Goal: Transaction & Acquisition: Purchase product/service

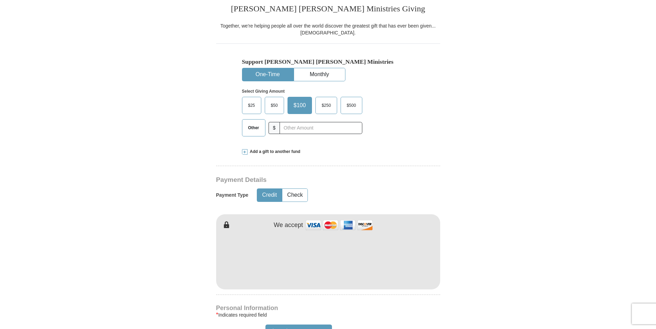
scroll to position [176, 0]
click at [250, 131] on label "Other" at bounding box center [253, 128] width 23 height 17
click at [0, 0] on input "Other" at bounding box center [0, 0] width 0 height 0
type input "10.00"
click at [444, 153] on form "Already have an account? Sign in for faster giving. Don't have an account? Crea…" at bounding box center [328, 274] width 393 height 845
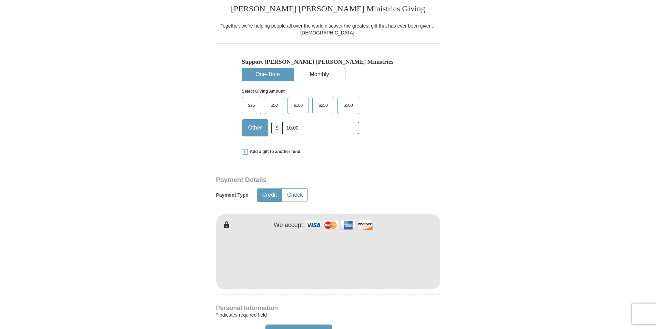
click at [297, 197] on button "Check" at bounding box center [294, 195] width 25 height 13
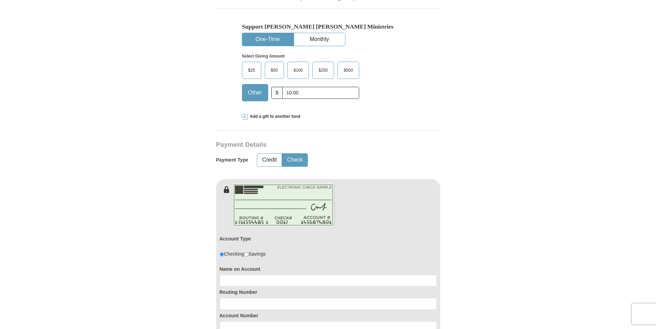
scroll to position [246, 0]
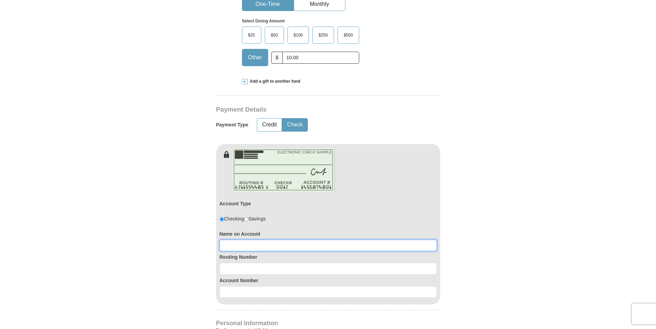
click at [247, 248] on input at bounding box center [327, 246] width 217 height 12
type input "[PERSON_NAME]"
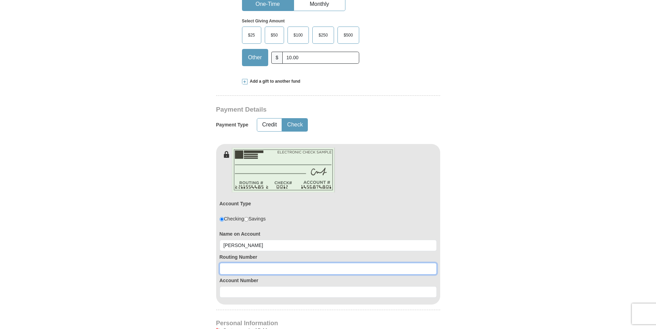
click at [252, 268] on input at bounding box center [327, 269] width 217 height 12
type input "272477694"
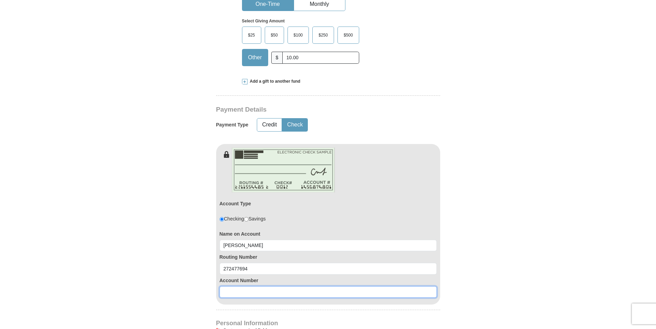
click at [250, 293] on input at bounding box center [327, 292] width 217 height 12
type input "18830730"
drag, startPoint x: 368, startPoint y: 286, endPoint x: 515, endPoint y: 262, distance: 148.4
click at [370, 286] on div "Account Number 18830730" at bounding box center [327, 286] width 217 height 23
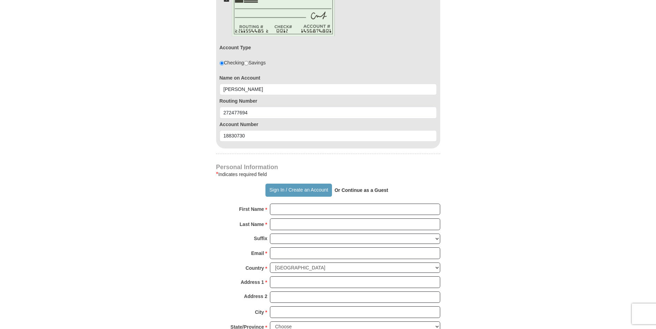
scroll to position [422, 0]
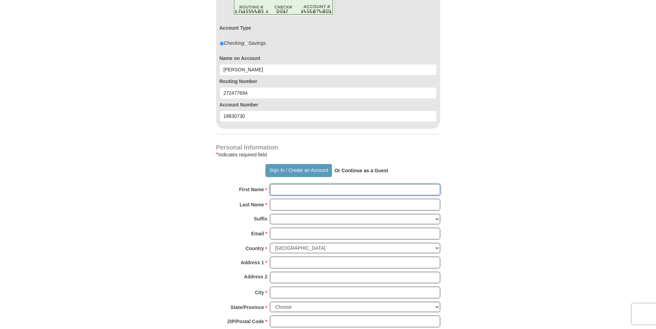
click at [279, 188] on input "First Name *" at bounding box center [355, 190] width 170 height 12
type input "r"
type input "Michiga"
type input "[PERSON_NAME]"
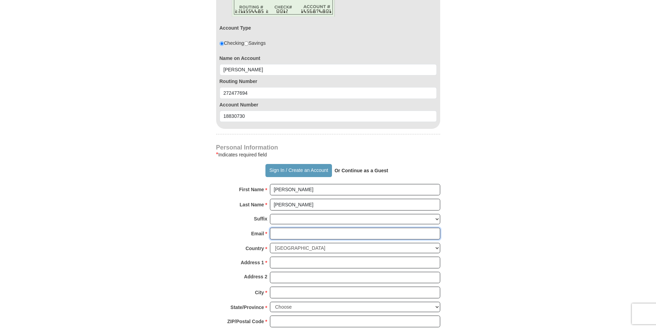
type input "[EMAIL_ADDRESS][DOMAIN_NAME]"
type input "15523 MacArthur"
type input "[PERSON_NAME]"
click at [474, 243] on form "Already have an account? Sign in for faster giving. Don't have an account? Crea…" at bounding box center [328, 71] width 393 height 931
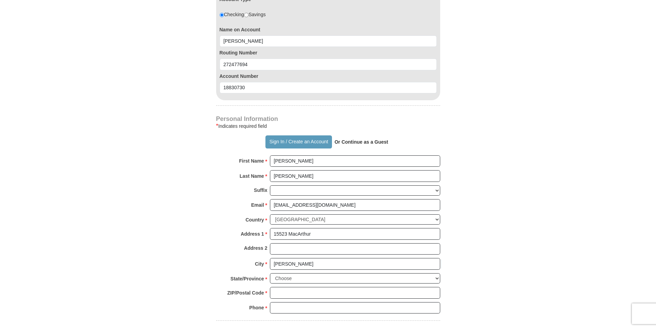
scroll to position [527, 0]
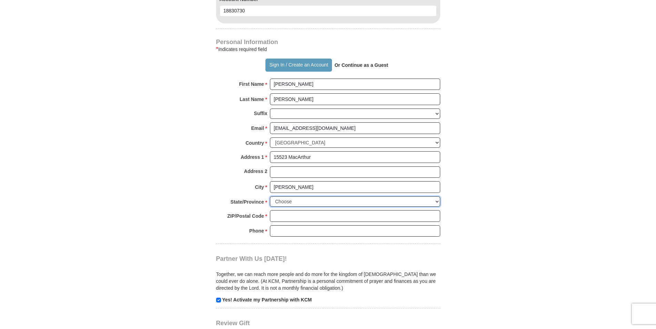
click at [270, 196] on select "Choose [US_STATE] [US_STATE] [US_STATE] [US_STATE] [US_STATE] Armed Forces Amer…" at bounding box center [355, 201] width 170 height 11
select select "MI"
click option "[US_STATE]" at bounding box center [0, 0] width 0 height 0
click at [313, 216] on input "ZIP/Postal Code *" at bounding box center [355, 216] width 170 height 12
type input "48239"
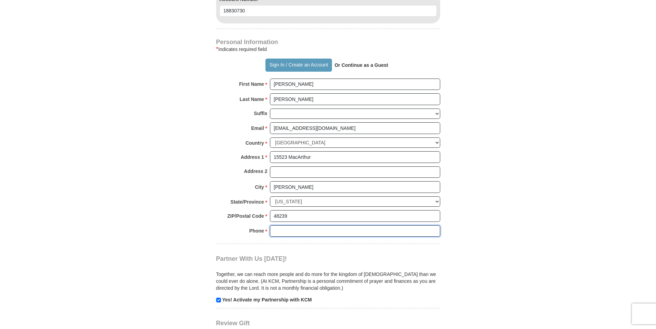
type input "3135327542"
click at [540, 240] on body "Sign In Already have an account? Sign in for faster giving. Don't have an accou…" at bounding box center [328, 175] width 656 height 1405
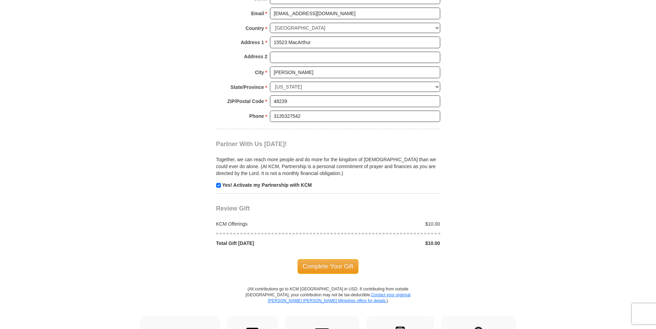
scroll to position [668, 0]
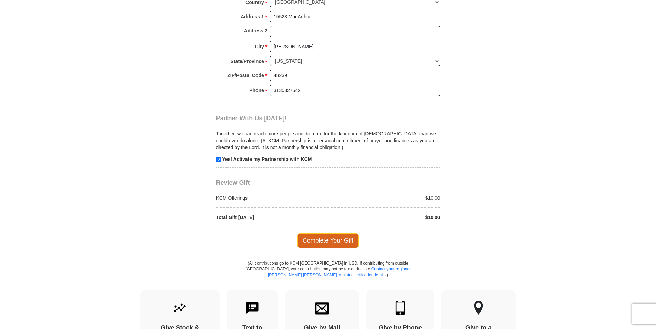
click at [337, 243] on span "Complete Your Gift" at bounding box center [327, 240] width 61 height 14
